Goal: Check status: Check status

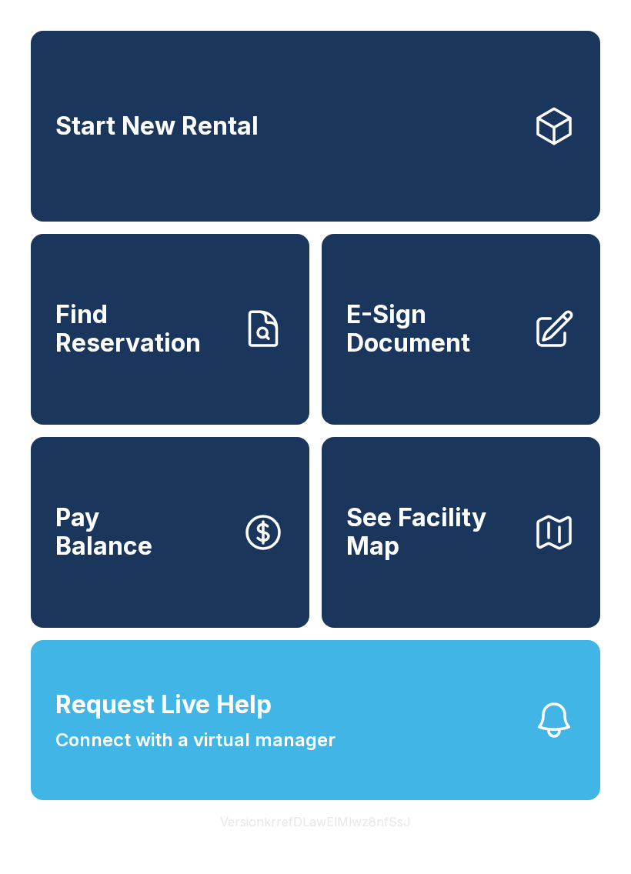
click at [140, 334] on span "Find Reservation" at bounding box center [142, 329] width 174 height 56
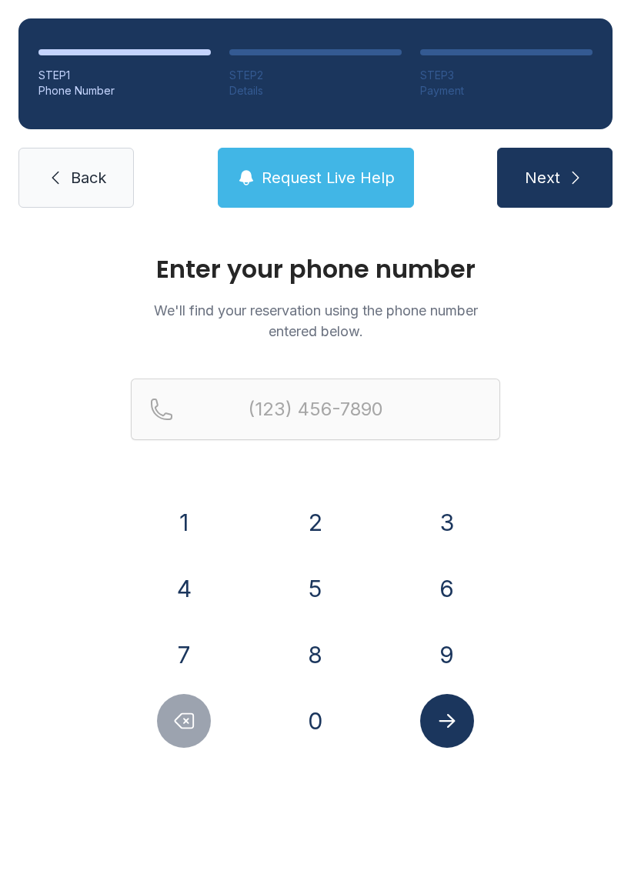
click at [438, 637] on button "9" at bounding box center [447, 655] width 54 height 54
click at [335, 583] on button "5" at bounding box center [316, 589] width 54 height 54
click at [180, 579] on button "4" at bounding box center [184, 589] width 54 height 54
click at [319, 629] on button "8" at bounding box center [316, 655] width 54 height 54
click at [308, 584] on button "5" at bounding box center [316, 589] width 54 height 54
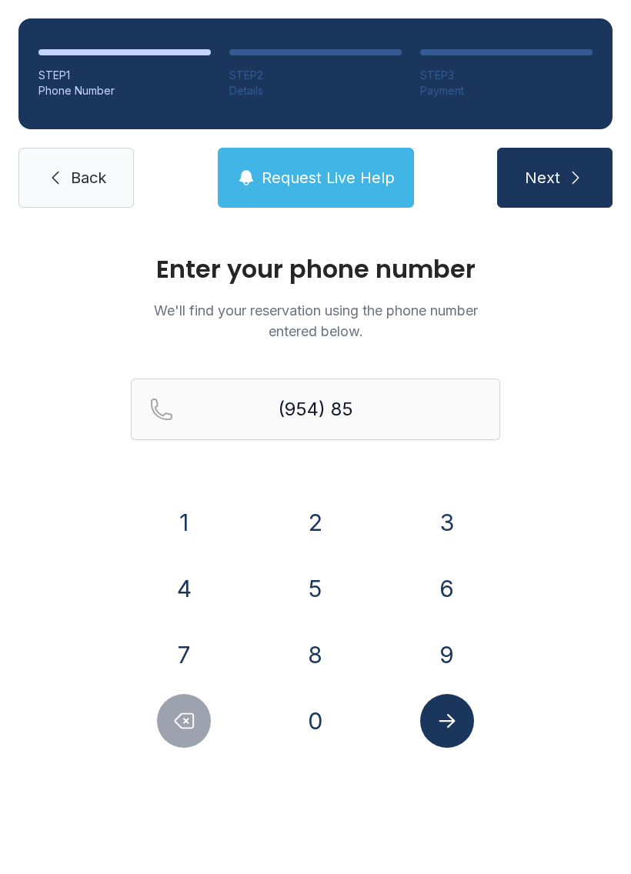
click at [454, 588] on button "6" at bounding box center [447, 589] width 54 height 54
click at [458, 532] on button "3" at bounding box center [447, 522] width 54 height 54
click at [445, 583] on button "6" at bounding box center [447, 589] width 54 height 54
click at [207, 591] on button "4" at bounding box center [184, 589] width 54 height 54
click at [195, 636] on button "7" at bounding box center [184, 655] width 54 height 54
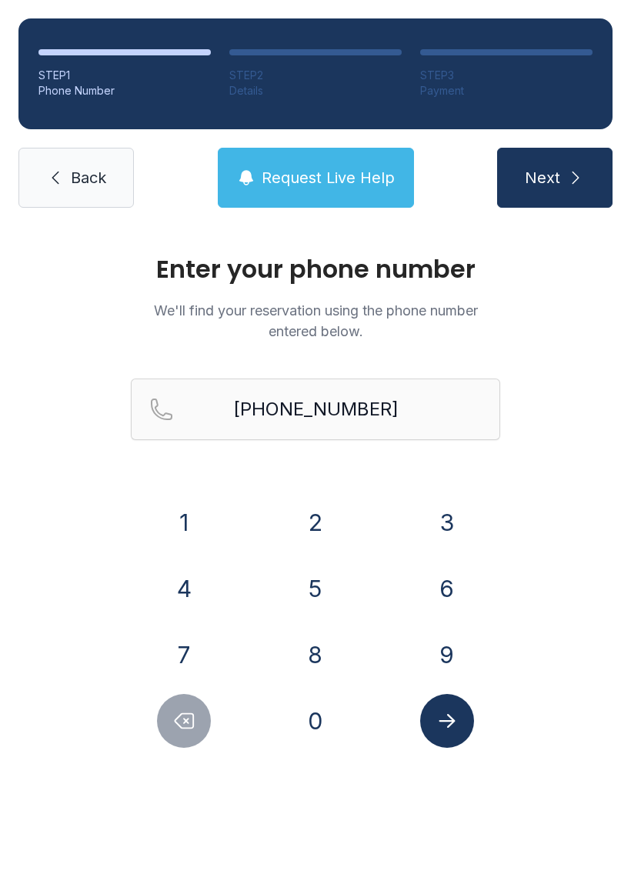
click at [470, 729] on button "Submit lookup form" at bounding box center [447, 721] width 54 height 54
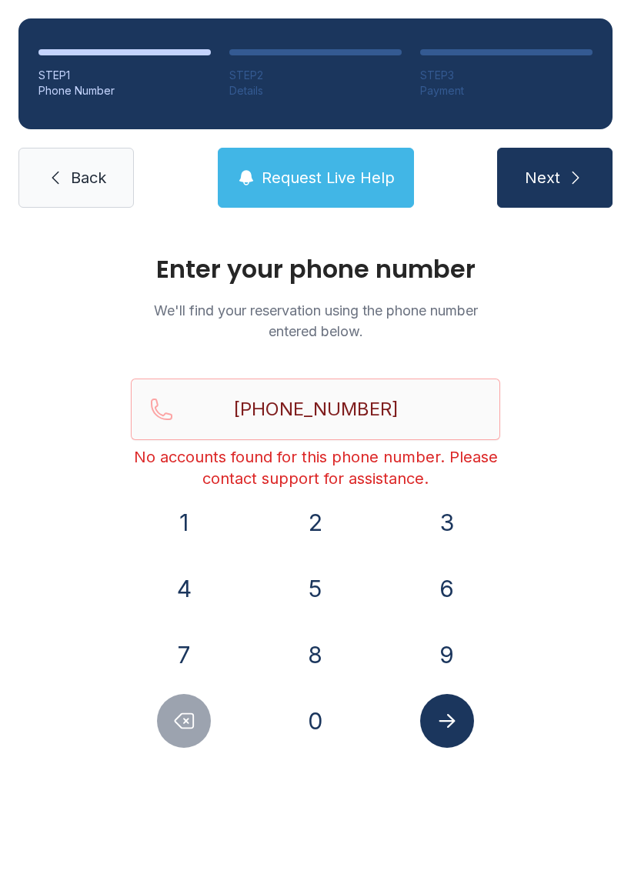
click at [183, 729] on icon "Delete number" at bounding box center [183, 720] width 23 height 23
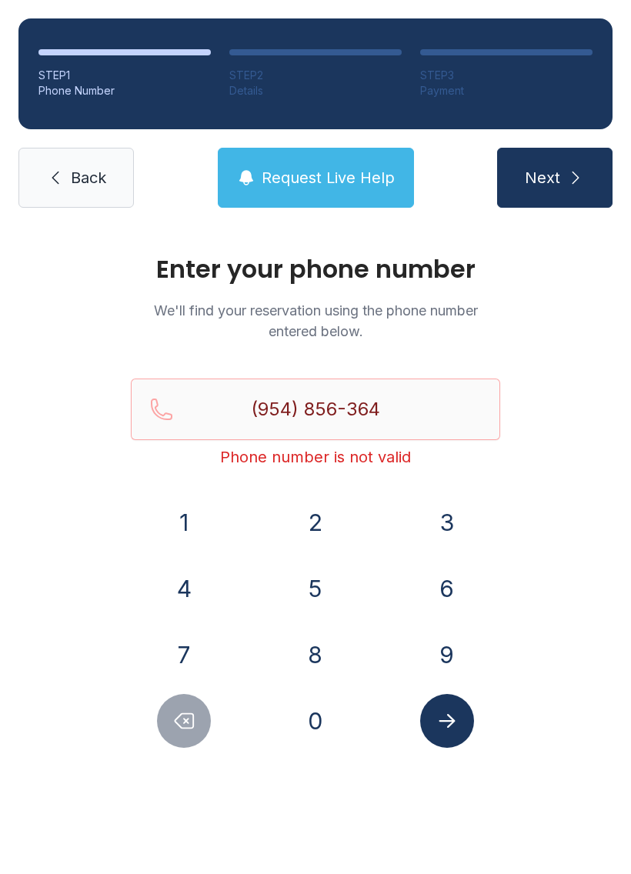
click at [183, 729] on icon "Delete number" at bounding box center [183, 720] width 23 height 23
click at [188, 725] on icon "Delete number" at bounding box center [183, 720] width 23 height 23
click at [188, 724] on icon "Delete number" at bounding box center [183, 720] width 23 height 23
click at [188, 721] on icon "Delete number" at bounding box center [183, 720] width 23 height 23
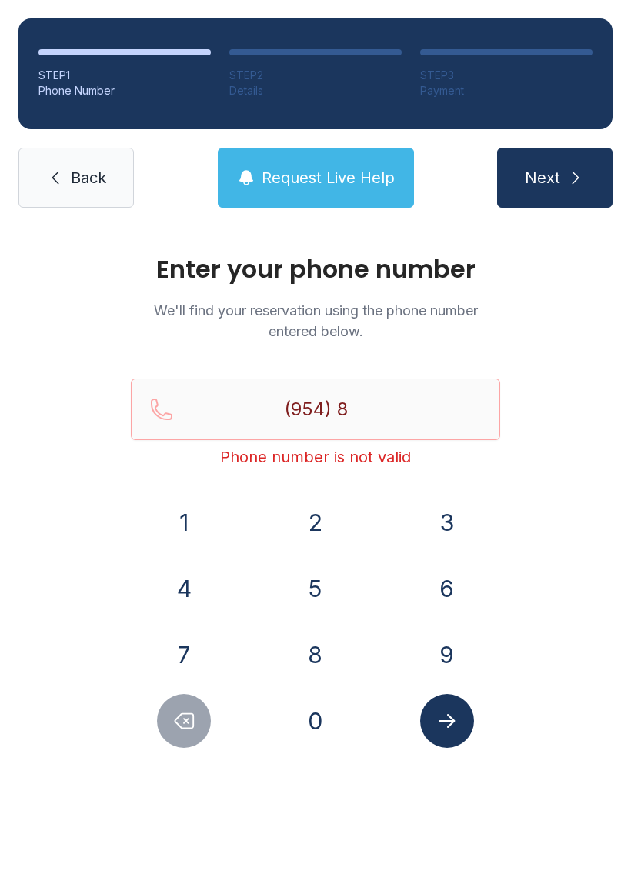
click at [187, 716] on icon "Delete number" at bounding box center [183, 720] width 23 height 23
click at [186, 716] on icon "Delete number" at bounding box center [183, 720] width 23 height 23
click at [189, 716] on icon "Delete number" at bounding box center [183, 720] width 23 height 23
type input "(9"
click at [189, 716] on icon "Delete number" at bounding box center [183, 720] width 23 height 23
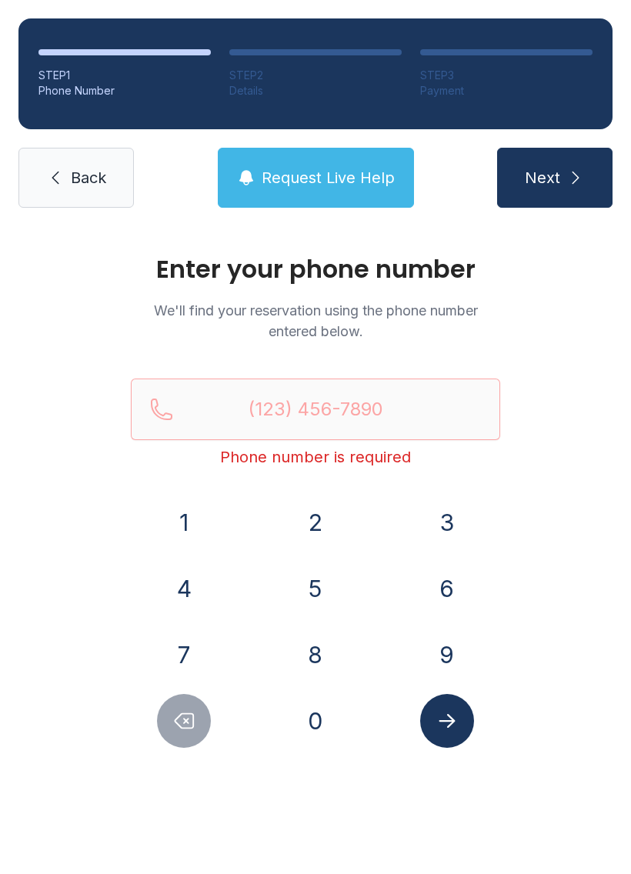
click at [78, 162] on link "Back" at bounding box center [75, 178] width 115 height 60
